Goal: Task Accomplishment & Management: Use online tool/utility

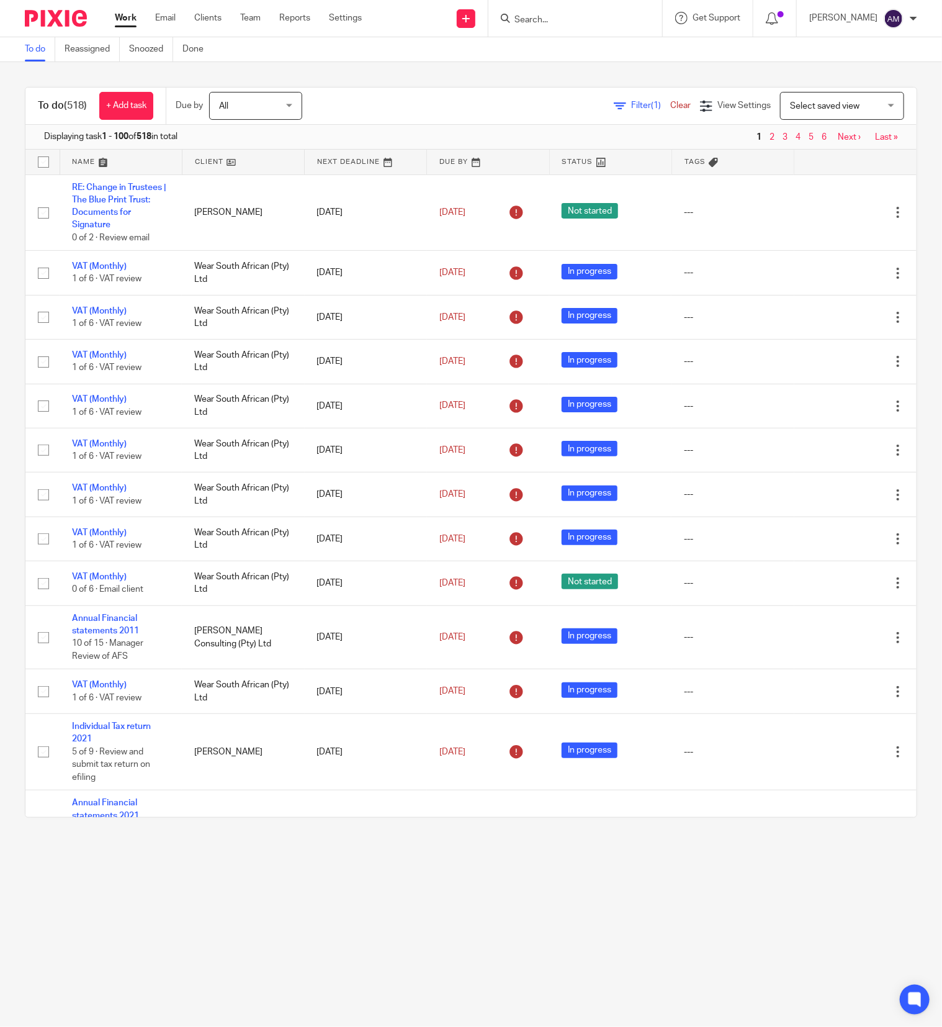
click at [631, 105] on span "Filter (1)" at bounding box center [650, 105] width 39 height 9
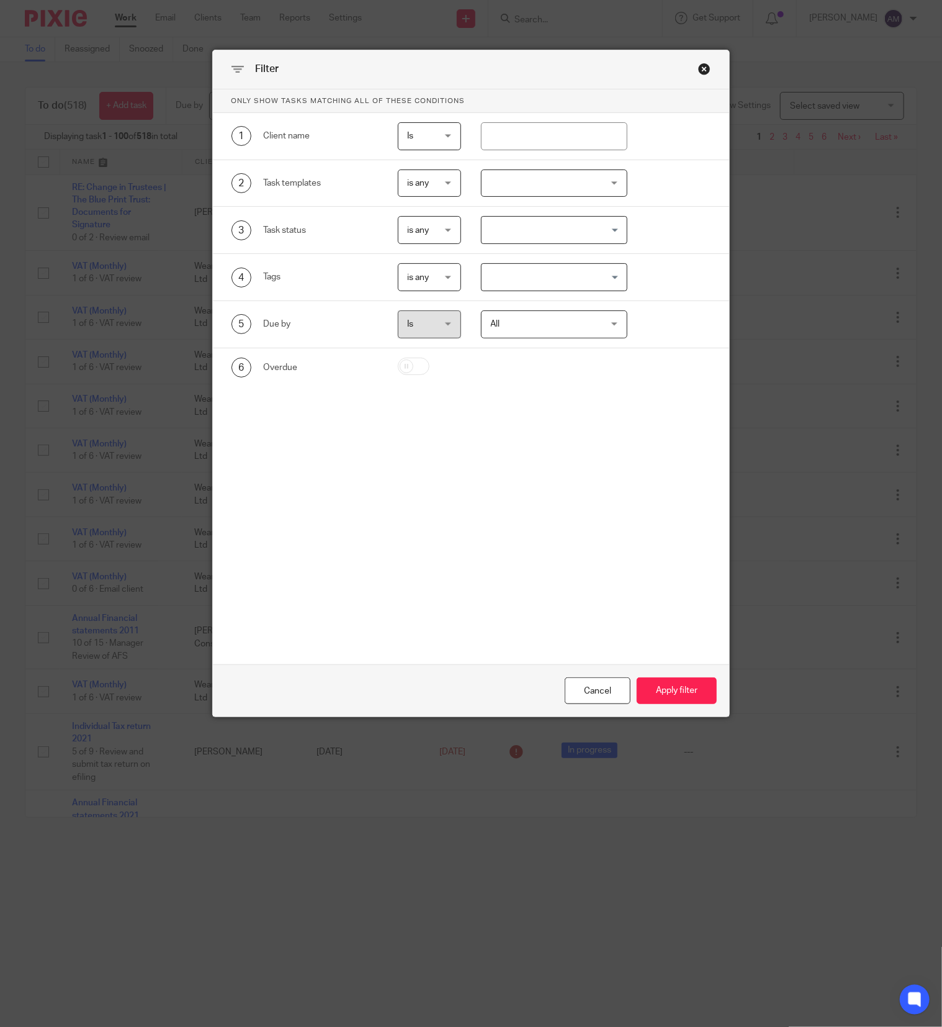
click at [600, 182] on div at bounding box center [554, 183] width 147 height 28
click at [671, 835] on div "Filter Only show tasks matching all of these conditions 1 Client name Is Is Is …" at bounding box center [471, 513] width 942 height 1027
click at [601, 696] on div "Cancel" at bounding box center [598, 690] width 66 height 27
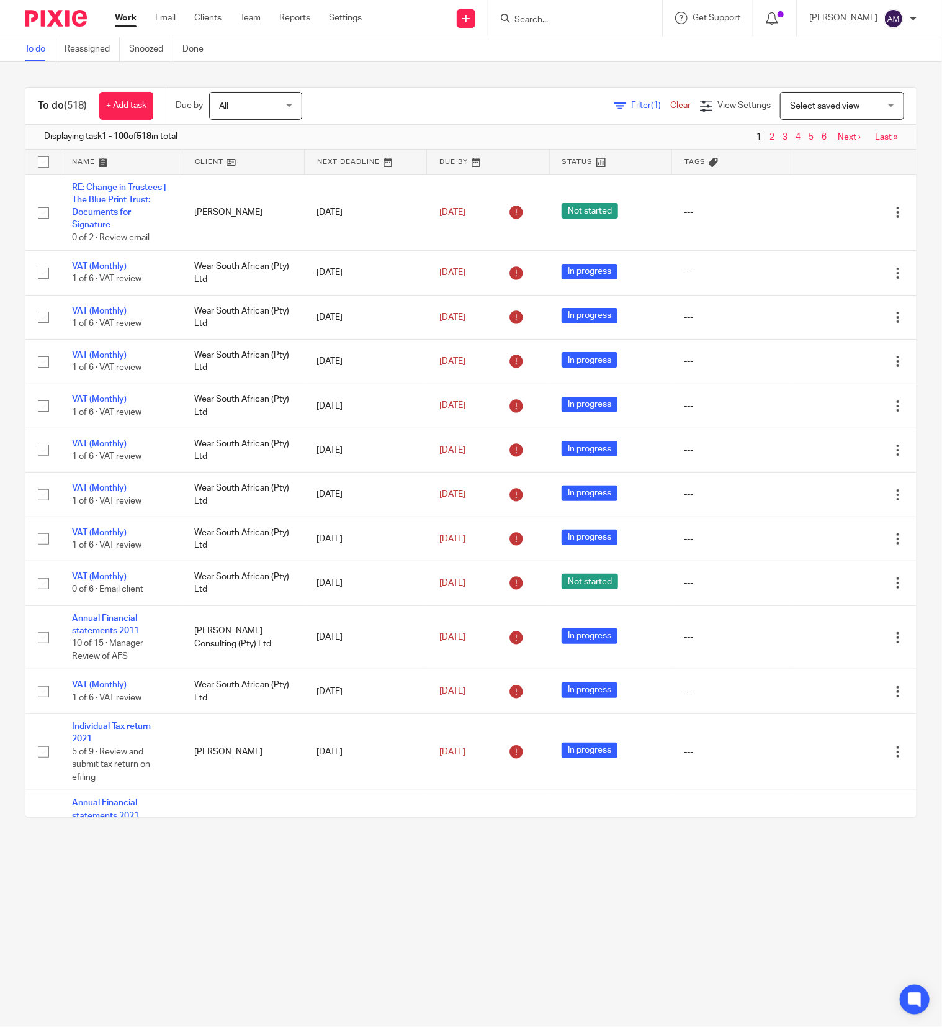
click at [631, 106] on span "Filter (1)" at bounding box center [650, 105] width 39 height 9
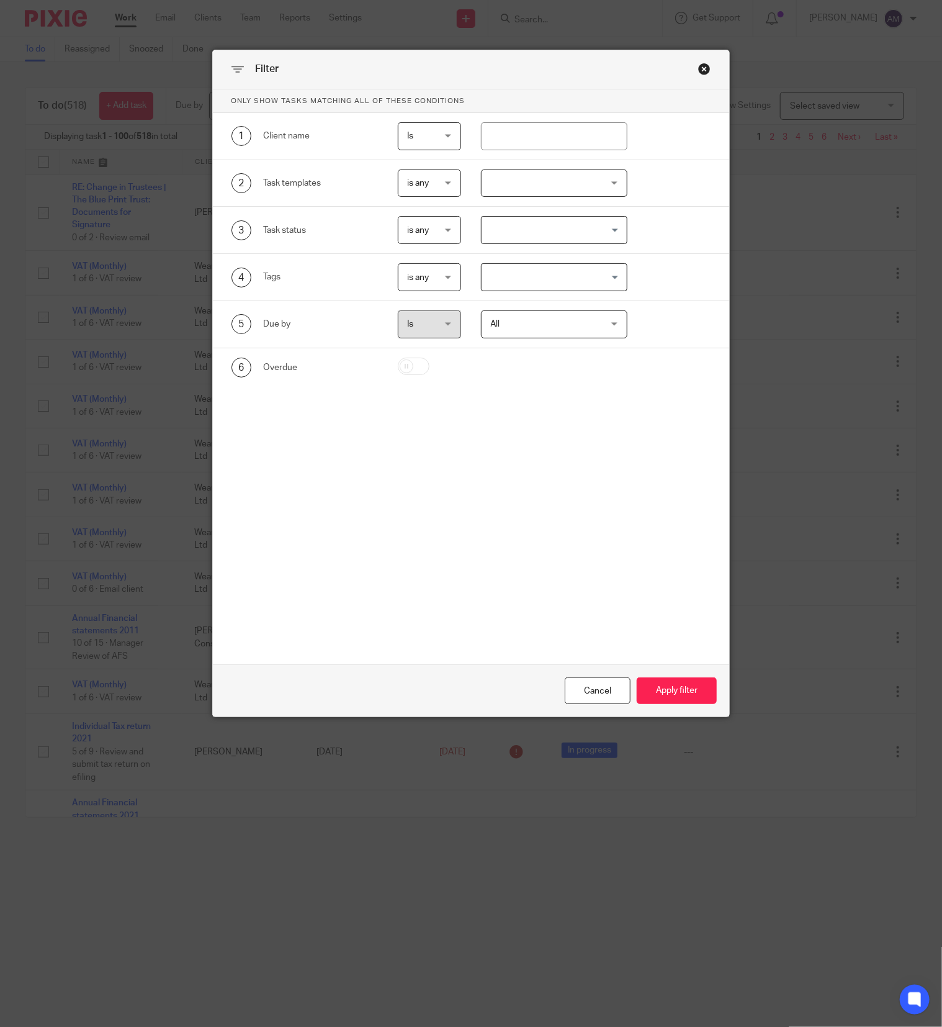
click at [576, 187] on div at bounding box center [554, 183] width 147 height 28
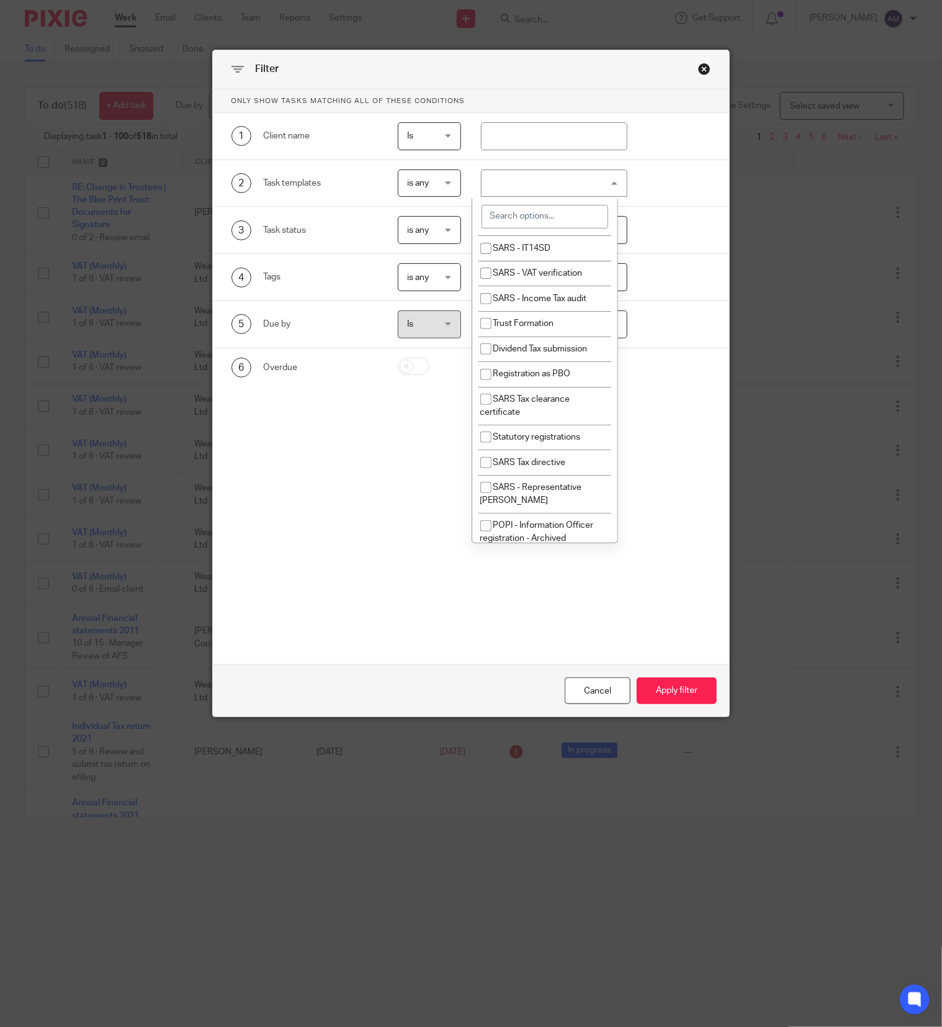
scroll to position [869, 0]
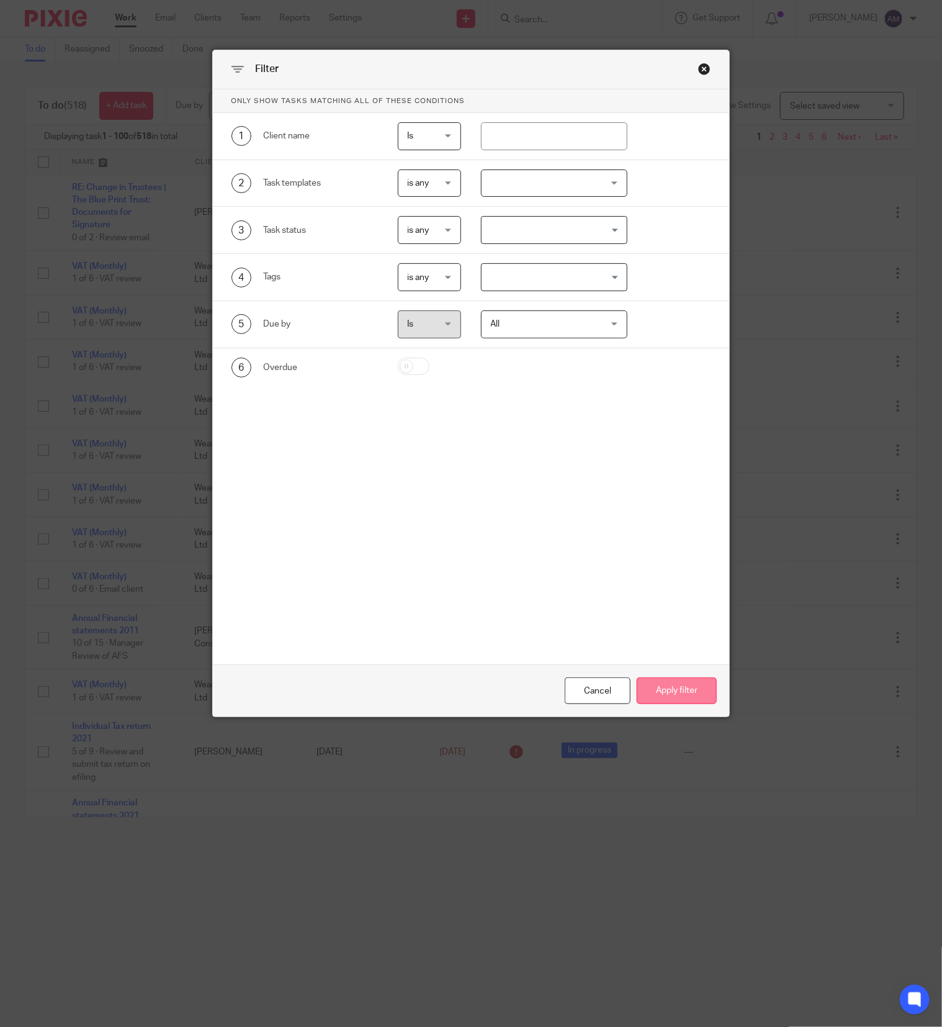
click at [669, 694] on button "Apply filter" at bounding box center [677, 690] width 80 height 27
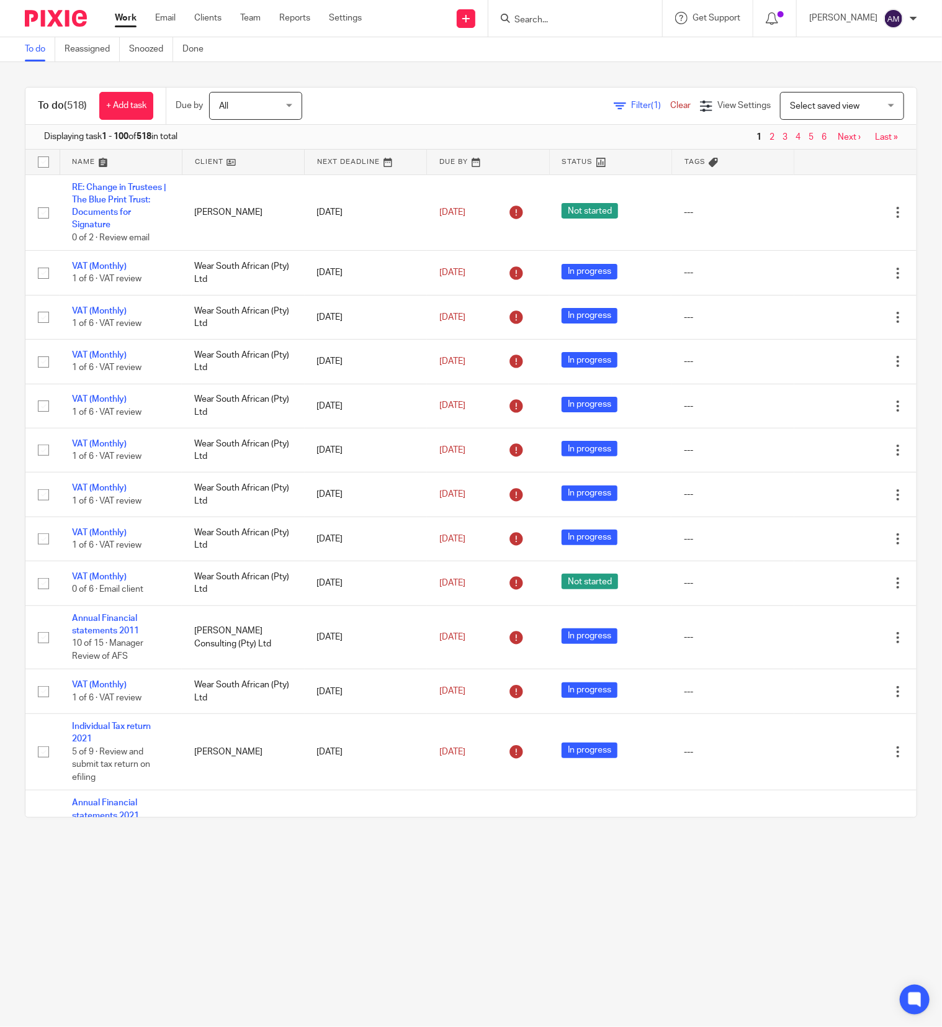
click at [631, 101] on span "Filter (1)" at bounding box center [650, 105] width 39 height 9
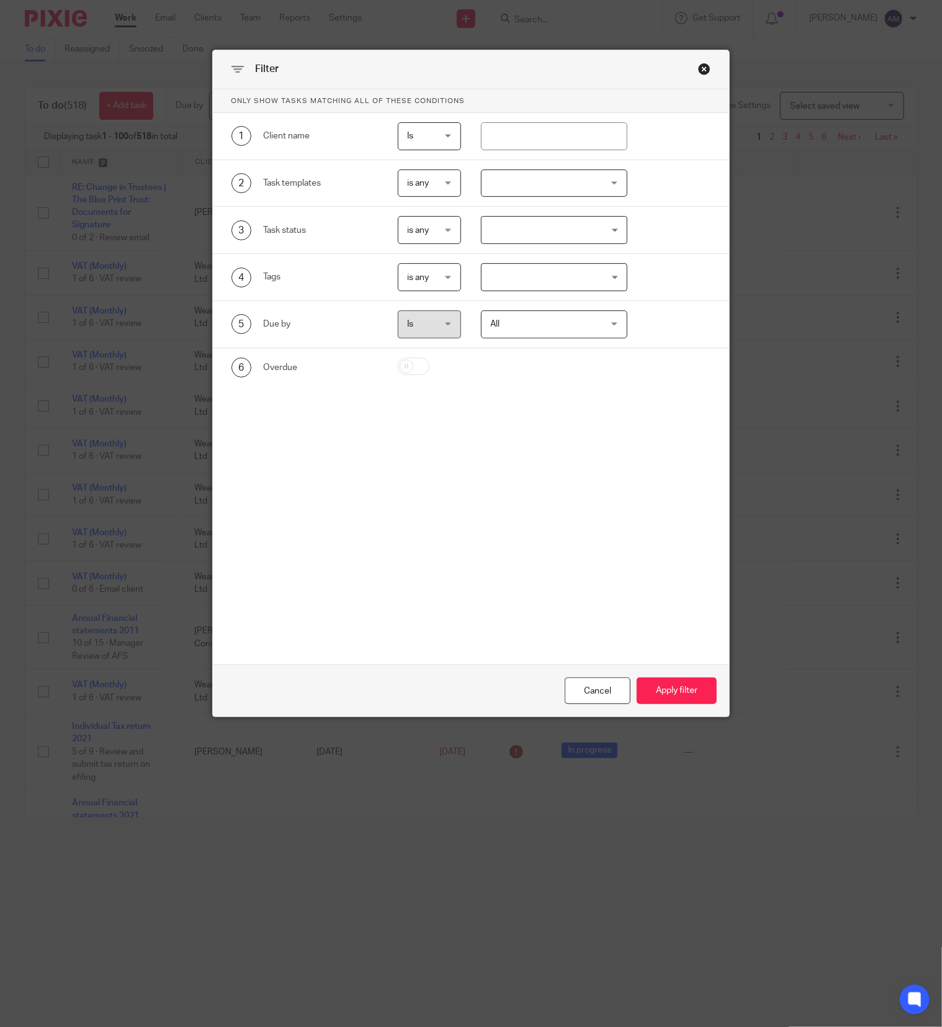
drag, startPoint x: 603, startPoint y: 100, endPoint x: 606, endPoint y: 192, distance: 92.5
click at [606, 192] on div at bounding box center [554, 183] width 147 height 28
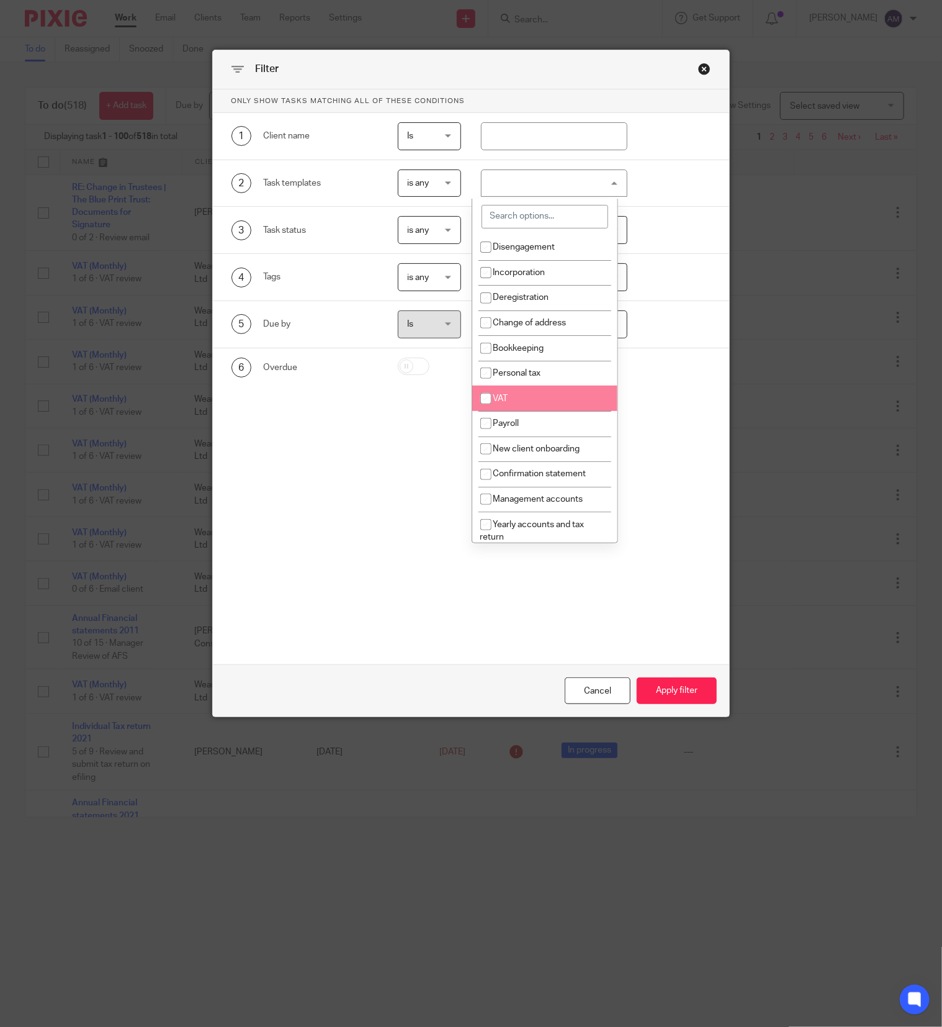
click at [484, 401] on input "checkbox" at bounding box center [486, 399] width 24 height 24
checkbox input "true"
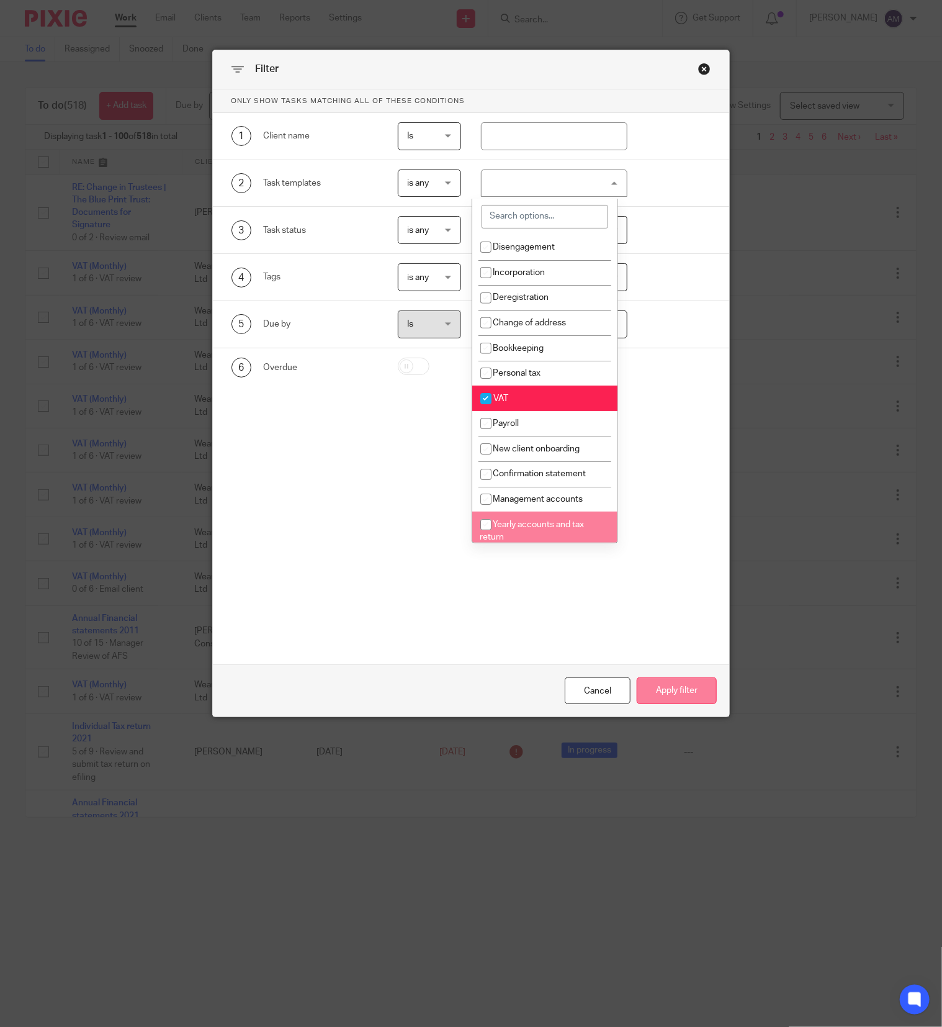
click at [661, 686] on button "Apply filter" at bounding box center [677, 690] width 80 height 27
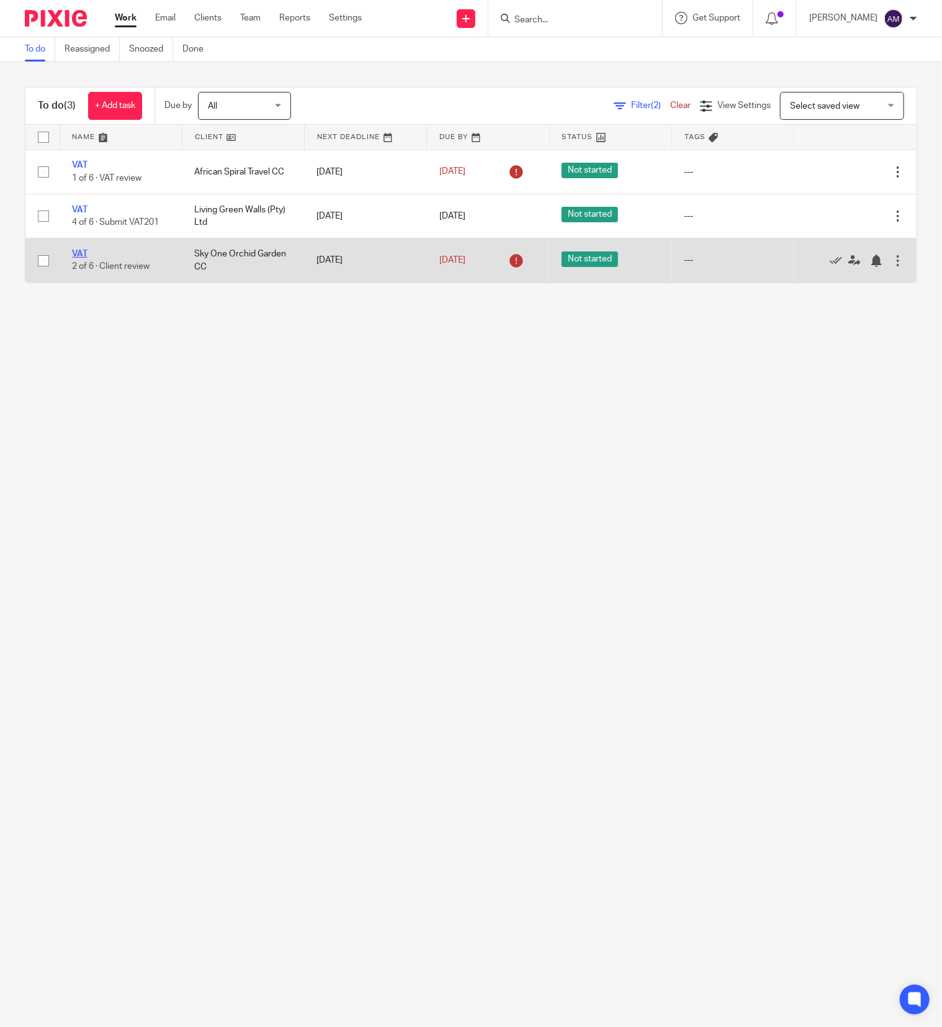
click at [84, 251] on link "VAT" at bounding box center [80, 254] width 16 height 9
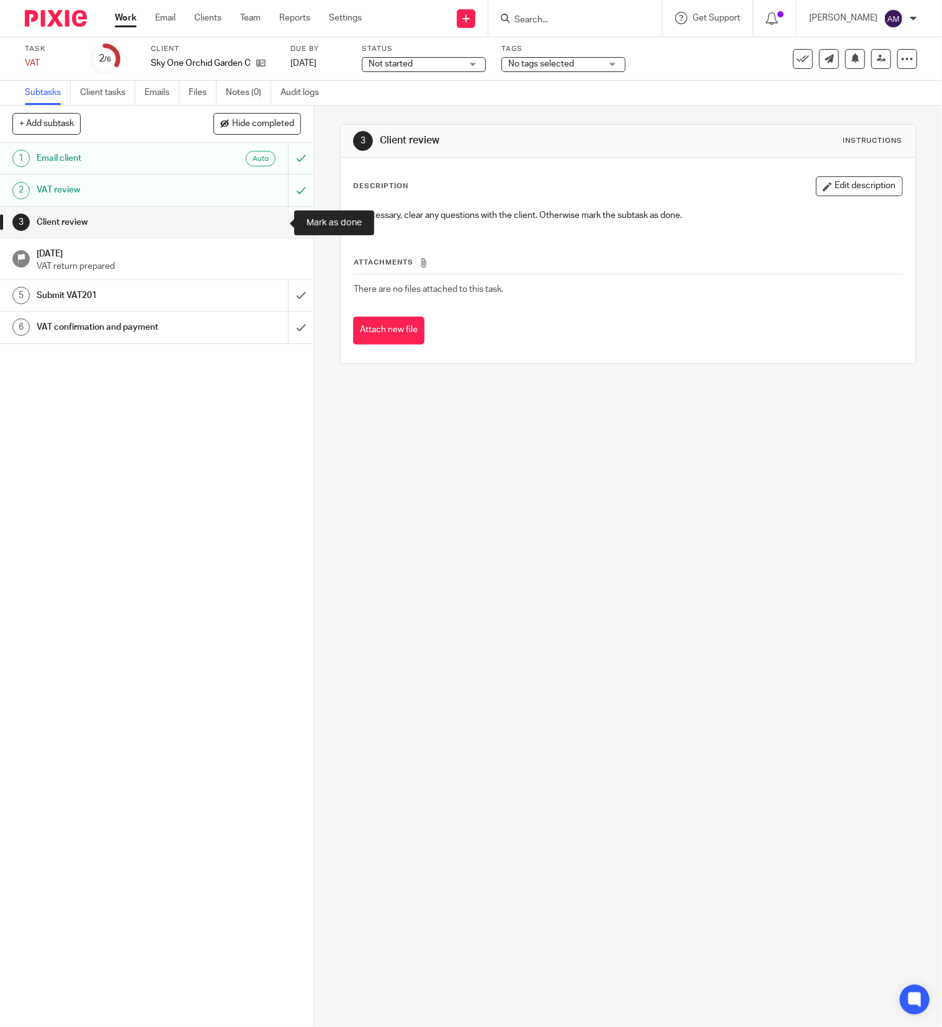
click at [275, 219] on input "submit" at bounding box center [156, 222] width 313 height 31
click at [276, 294] on input "submit" at bounding box center [156, 295] width 313 height 31
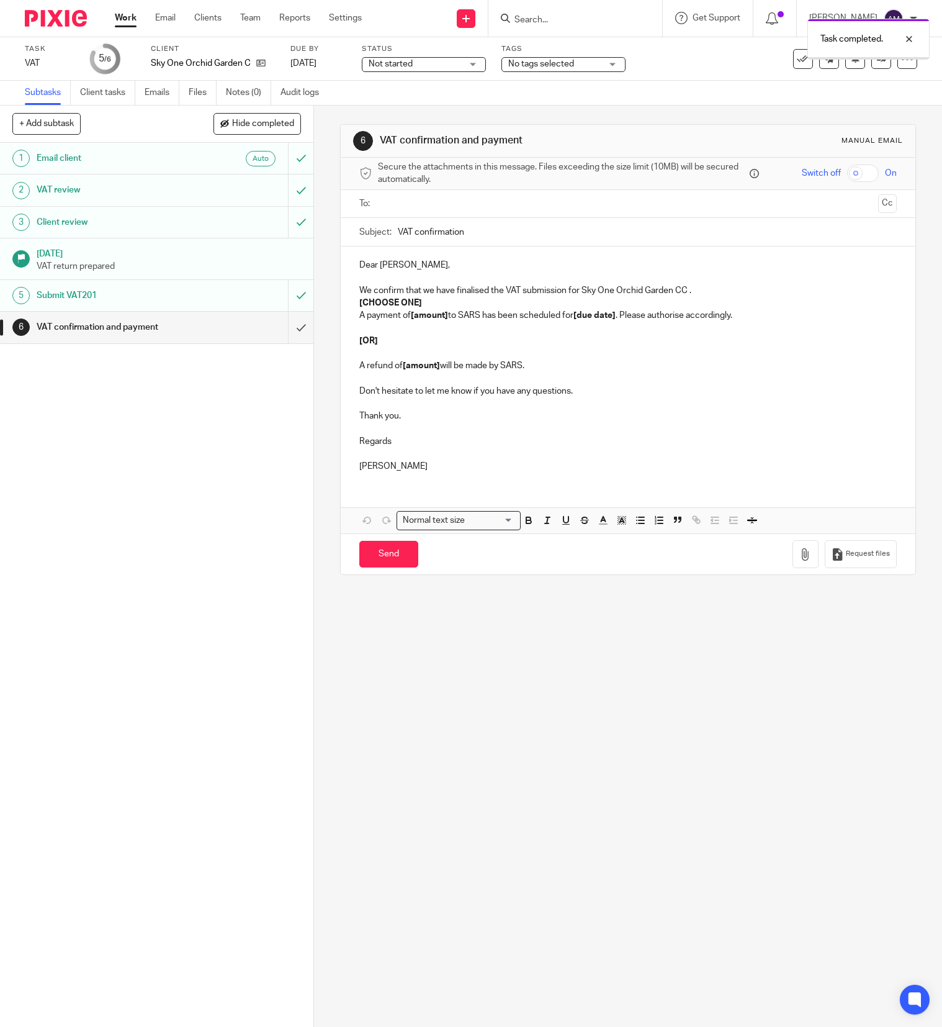
click at [485, 204] on input "text" at bounding box center [627, 204] width 490 height 14
click at [503, 238] on input "VAT confirmation" at bounding box center [647, 235] width 499 height 28
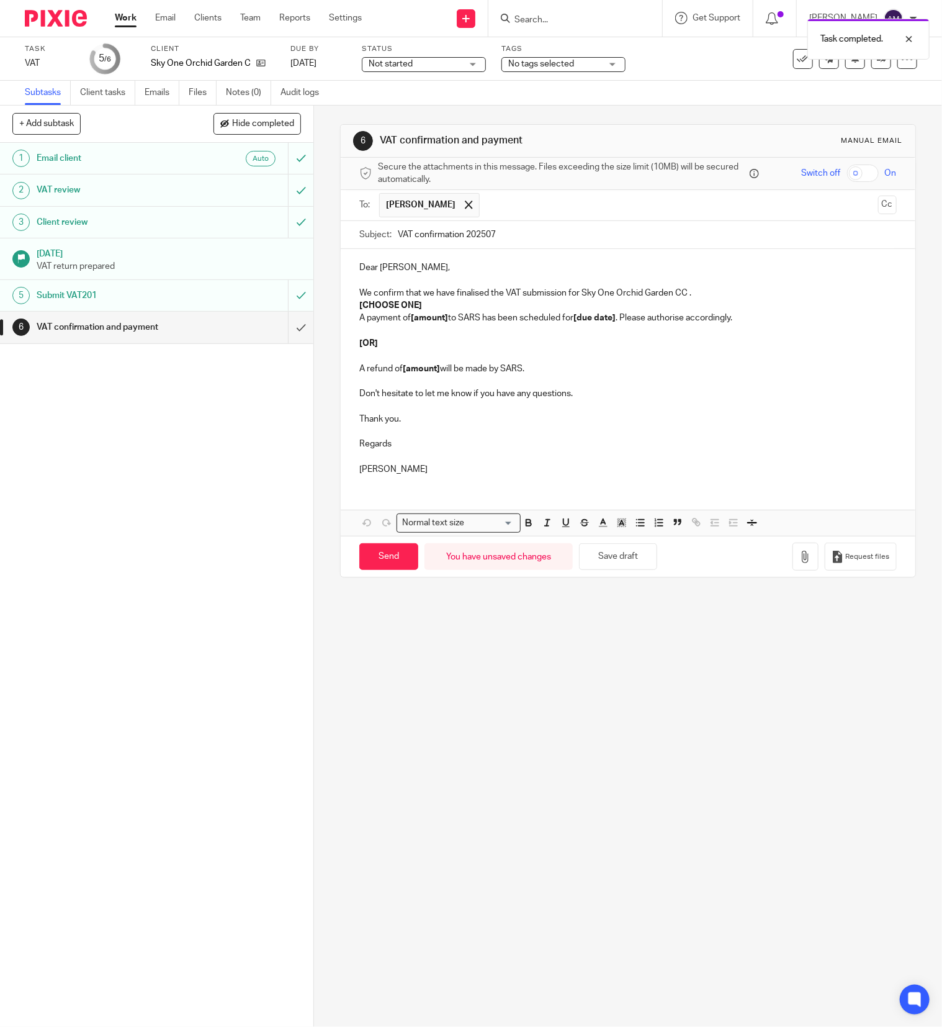
type input "VAT confirmation 202507"
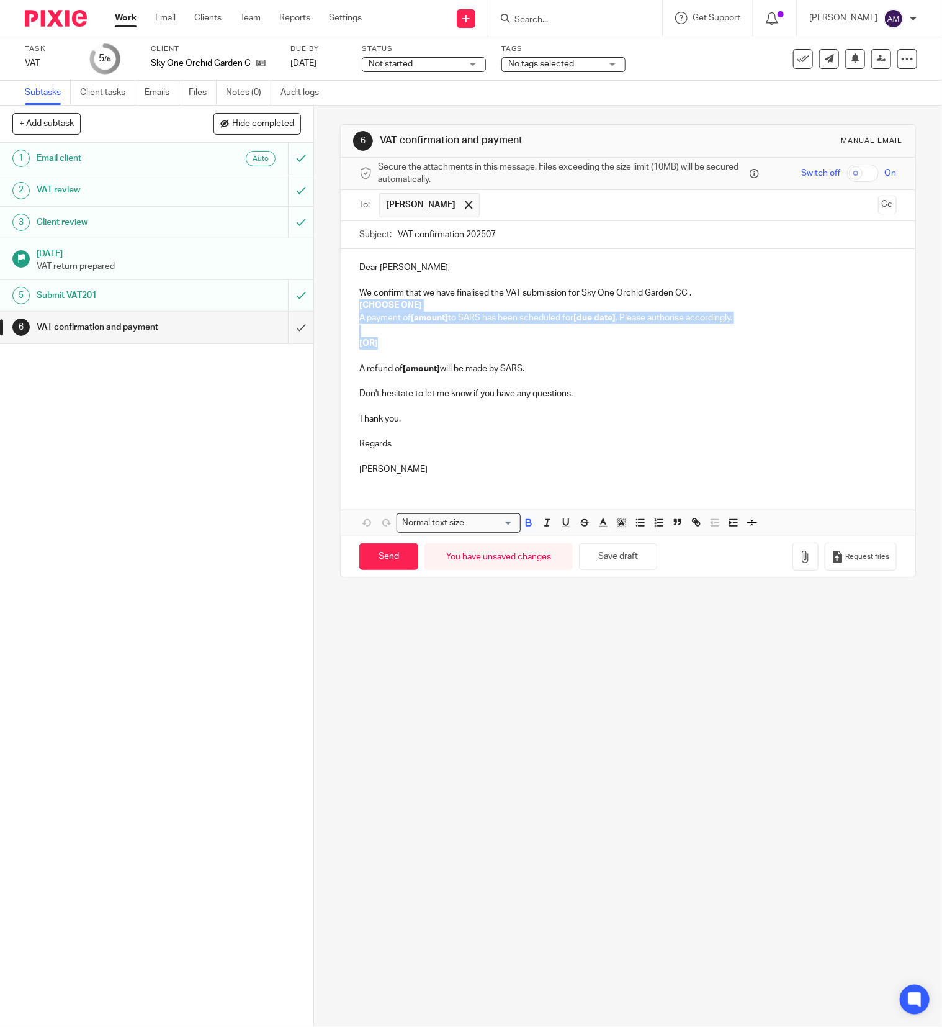
drag, startPoint x: 351, startPoint y: 304, endPoint x: 380, endPoint y: 346, distance: 51.5
click at [380, 346] on div "Dear [PERSON_NAME], We confirm that we have finalised the VAT submission for Sk…" at bounding box center [628, 367] width 575 height 236
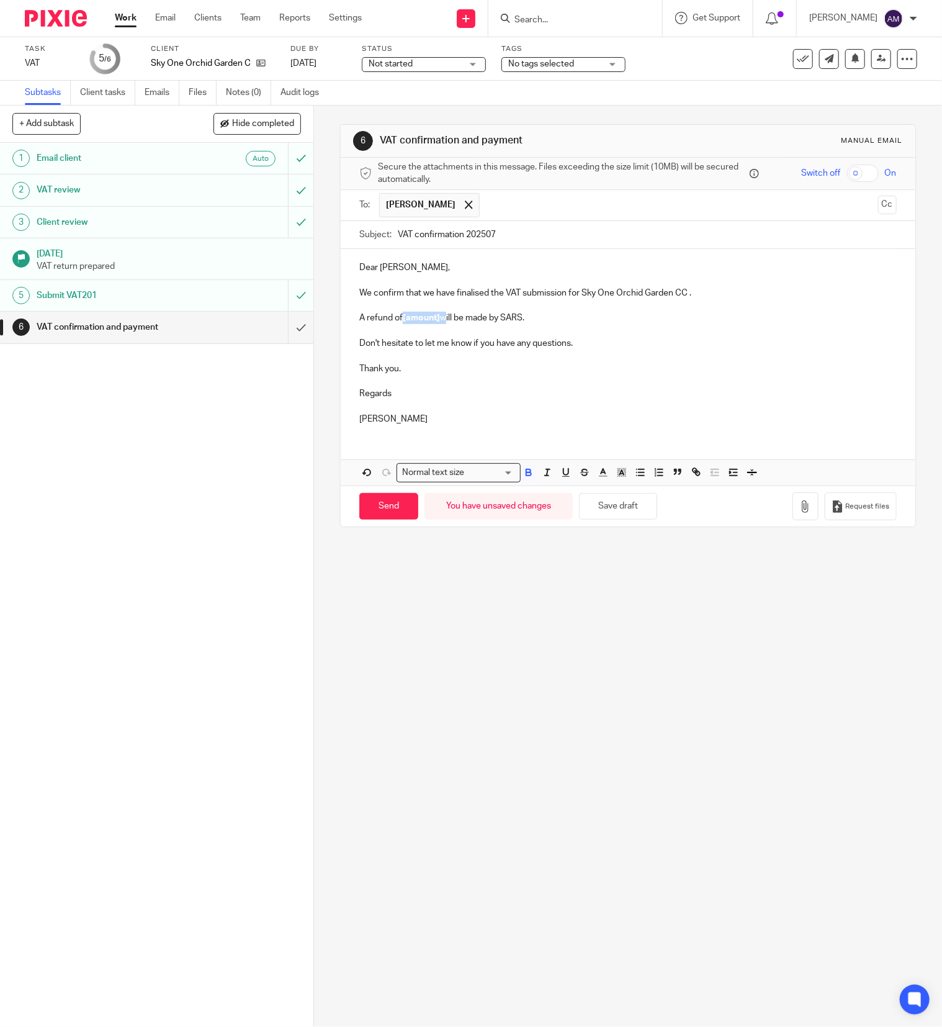
drag, startPoint x: 397, startPoint y: 319, endPoint x: 438, endPoint y: 323, distance: 40.6
click at [438, 323] on p "A refund of [amount] will be made by SARS." at bounding box center [628, 318] width 538 height 12
click at [388, 510] on input "Send" at bounding box center [388, 506] width 59 height 27
type input "Sent"
